Goal: Task Accomplishment & Management: Complete application form

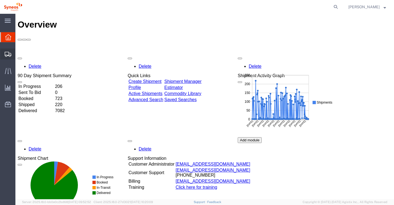
click at [0, 0] on span "Create Shipment" at bounding box center [0, 0] width 0 height 0
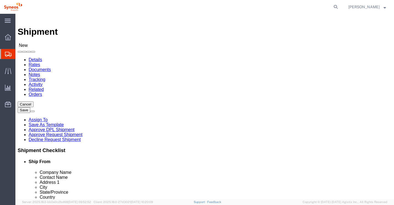
select select
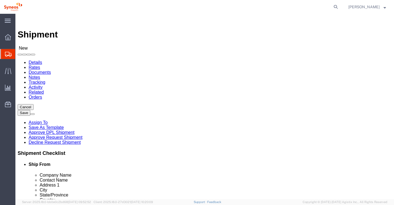
select select
click input "text"
type input "s"
type input "syneos health ne"
select select "51811"
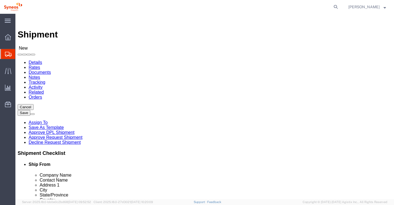
click at [363, 8] on span "[PERSON_NAME]" at bounding box center [363, 7] width 31 height 6
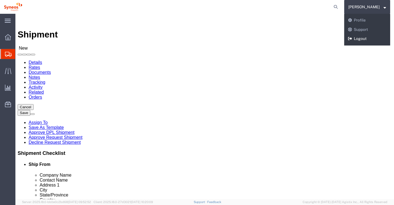
click at [352, 40] on icon at bounding box center [350, 39] width 4 height 4
